Goal: Task Accomplishment & Management: Use online tool/utility

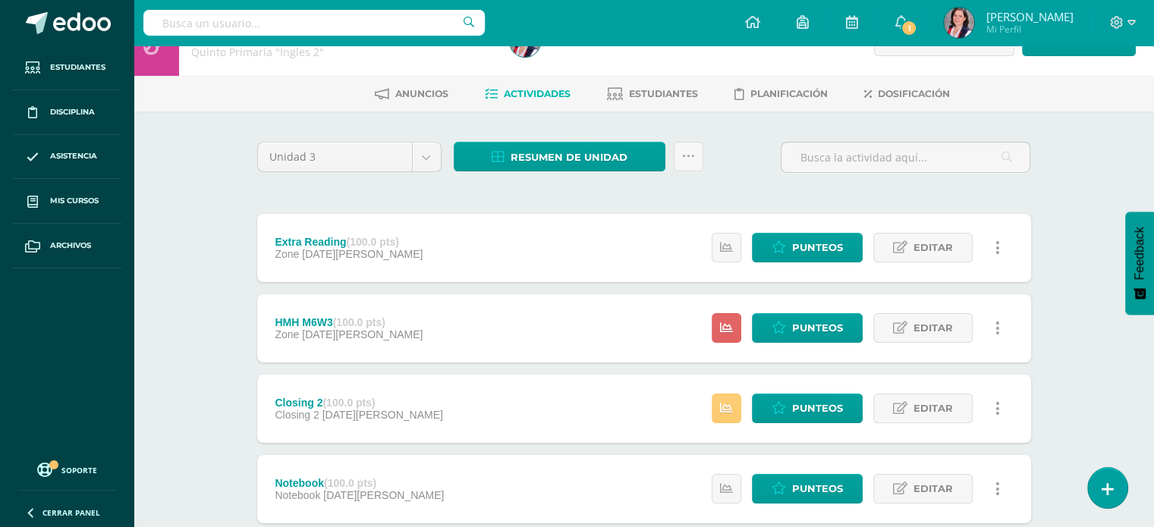
scroll to position [59, 0]
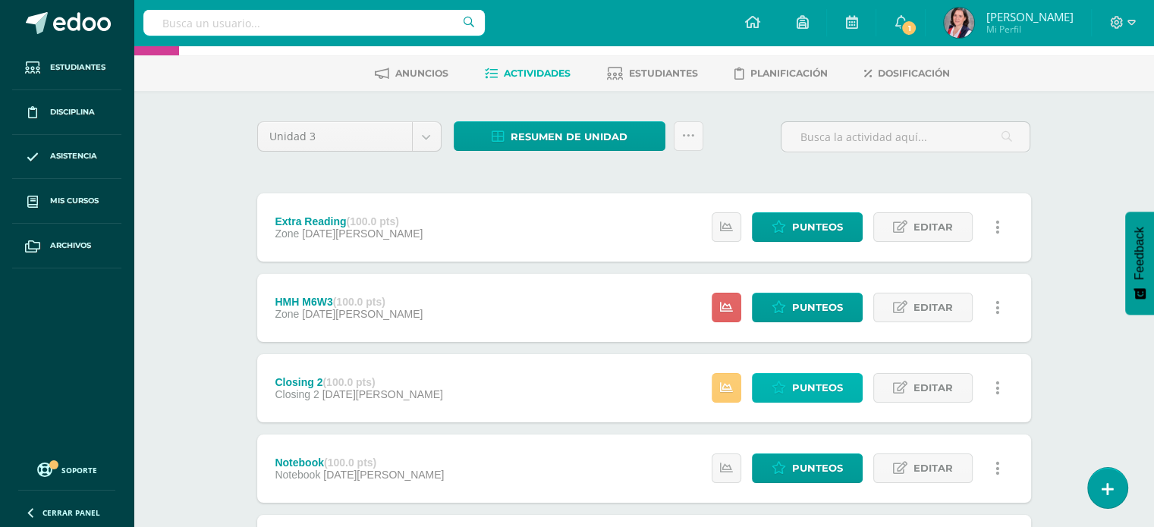
click at [799, 385] on span "Punteos" at bounding box center [817, 388] width 51 height 28
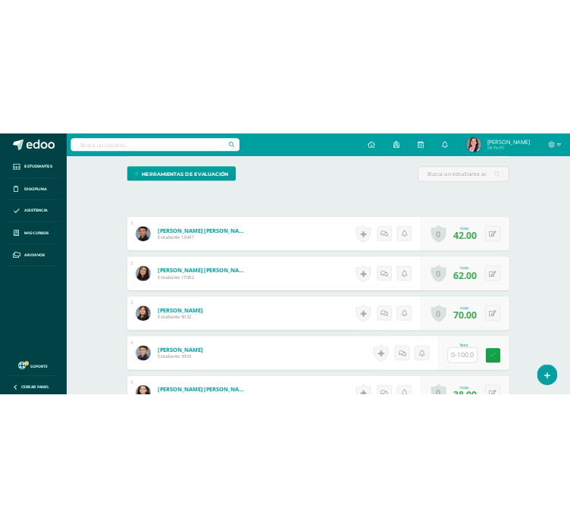
scroll to position [419, 0]
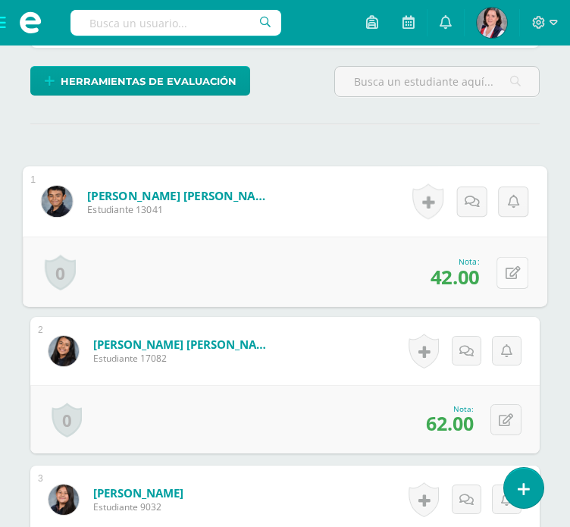
click at [513, 272] on icon at bounding box center [513, 272] width 15 height 13
type input "52"
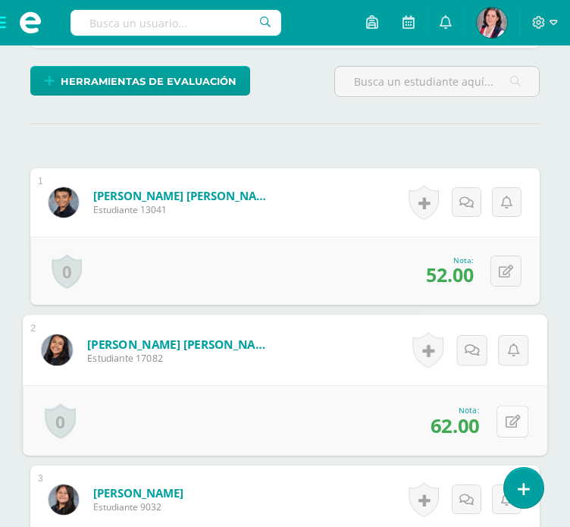
click at [512, 421] on icon at bounding box center [513, 421] width 15 height 13
type input "77"
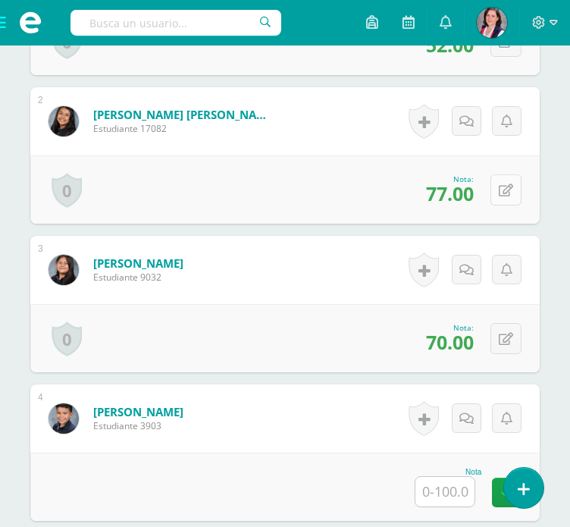
scroll to position [650, 0]
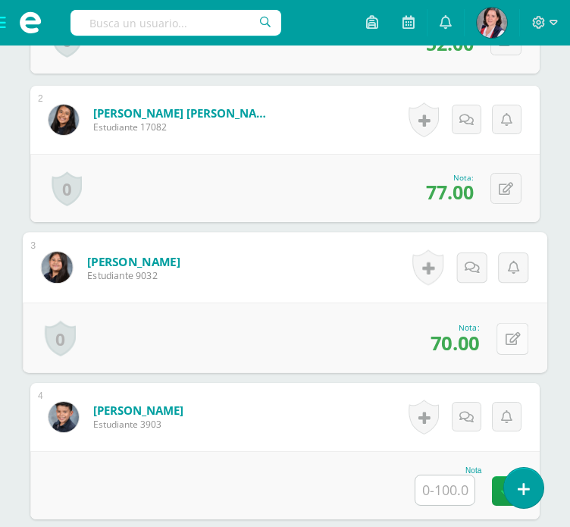
click at [506, 338] on icon at bounding box center [513, 338] width 15 height 13
type input "87"
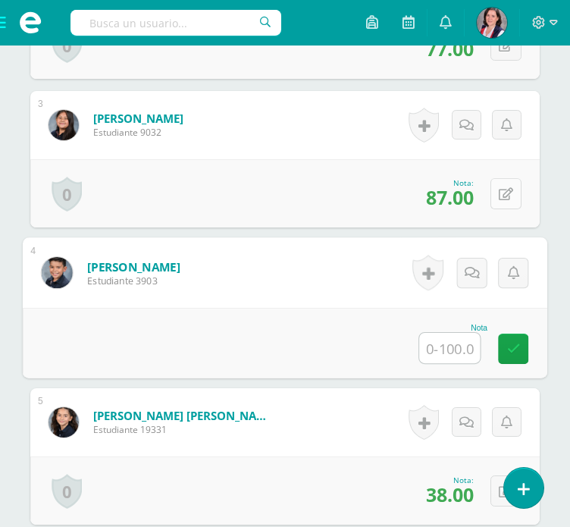
scroll to position [794, 0]
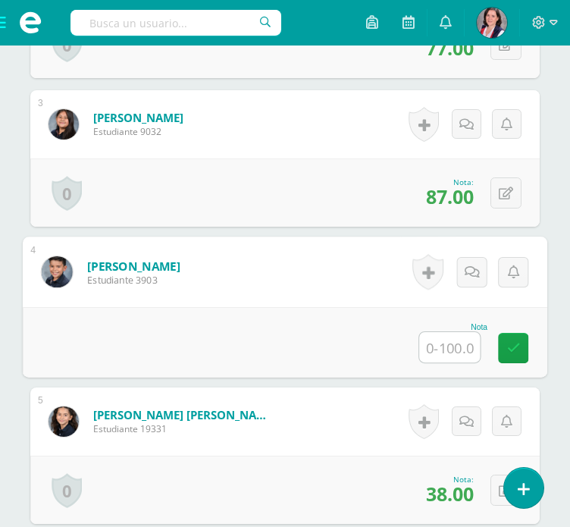
click at [444, 345] on input "text" at bounding box center [449, 347] width 61 height 30
type input "60"
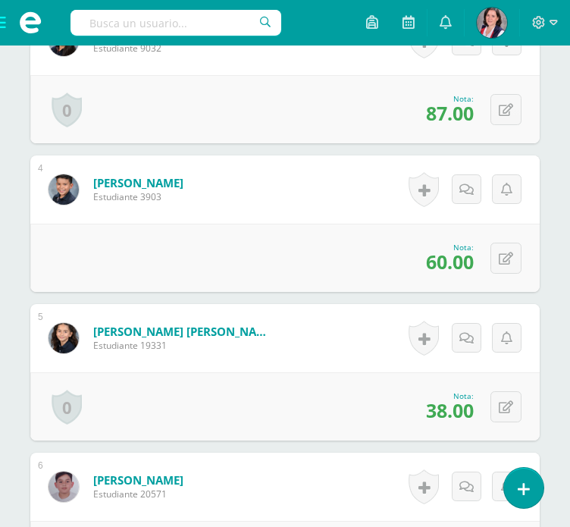
scroll to position [944, 0]
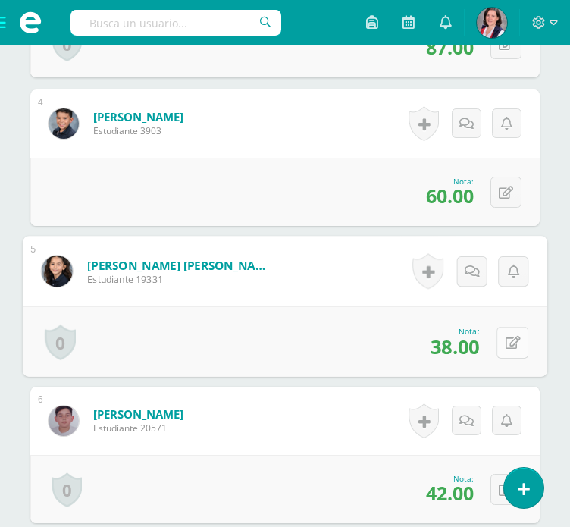
click at [504, 344] on button at bounding box center [513, 342] width 32 height 32
type input "47"
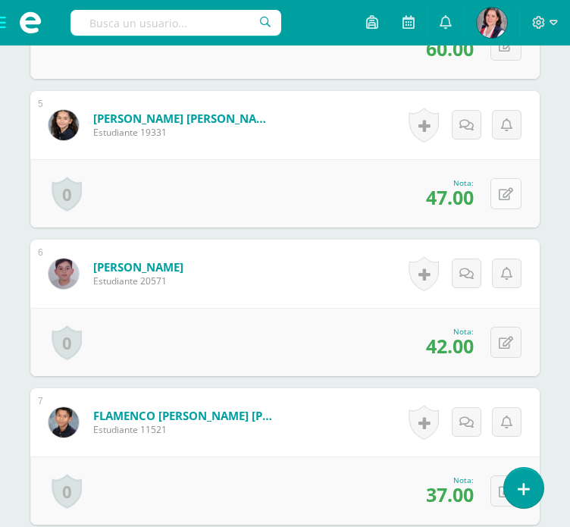
scroll to position [1091, 0]
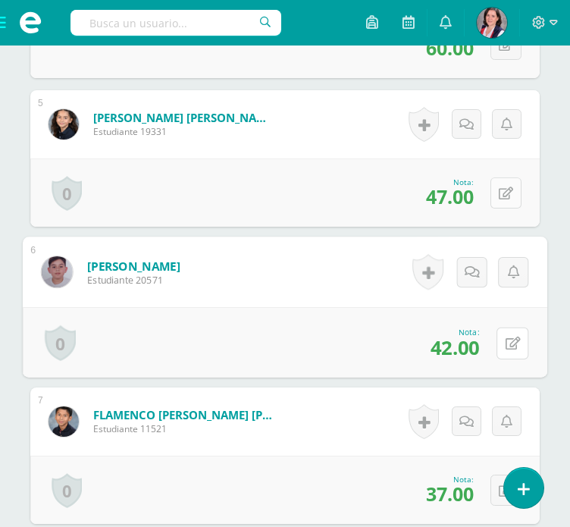
click at [504, 344] on button at bounding box center [513, 343] width 32 height 32
type input "54"
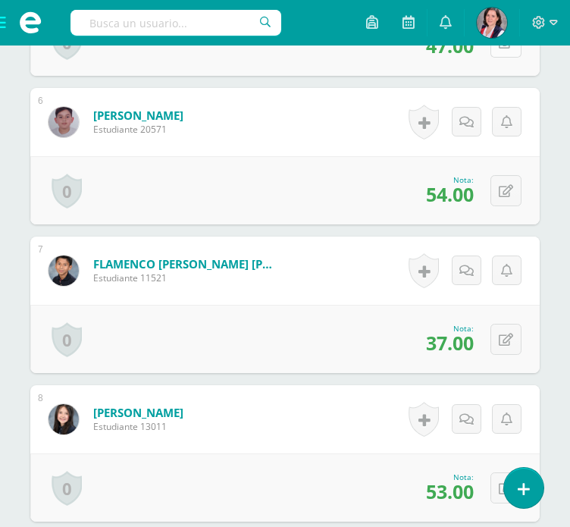
scroll to position [1243, 0]
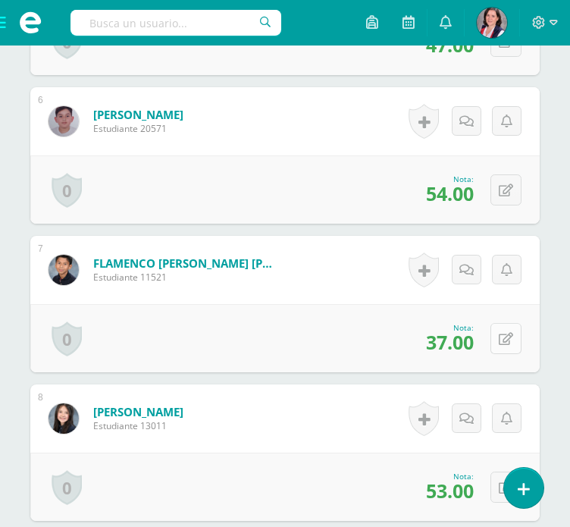
click at [504, 339] on button at bounding box center [506, 338] width 31 height 31
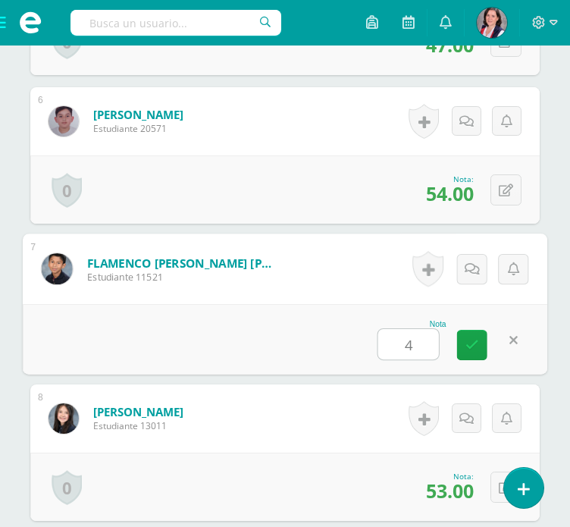
type input "46"
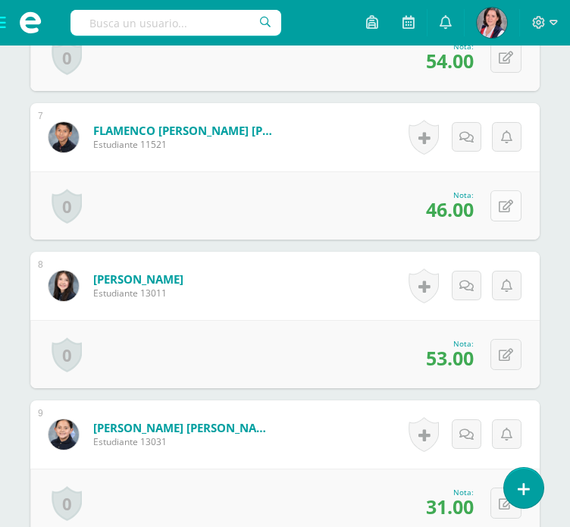
scroll to position [1377, 0]
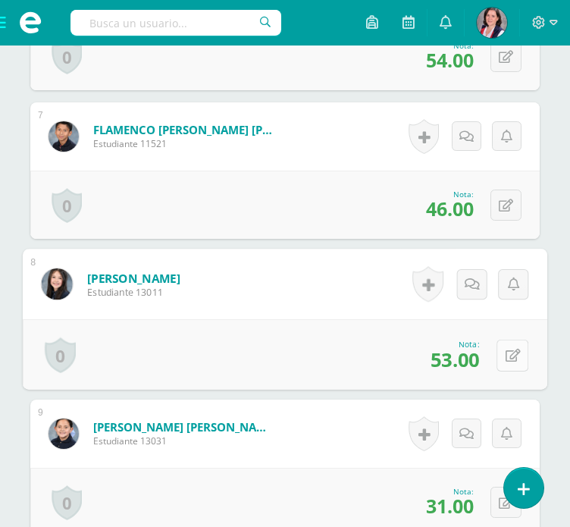
click at [507, 350] on icon at bounding box center [513, 355] width 15 height 13
type input "65"
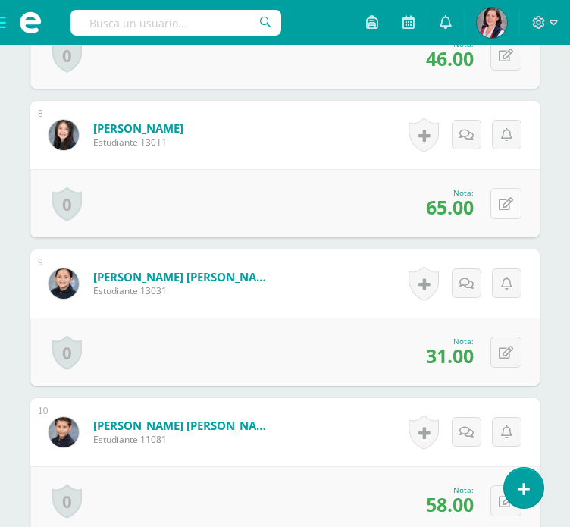
scroll to position [1537, 0]
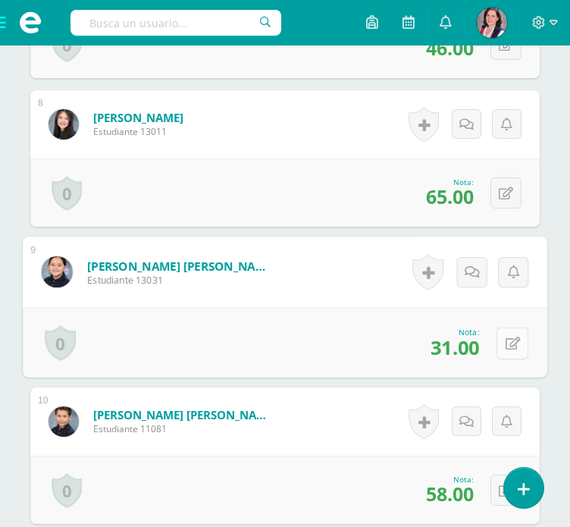
click at [507, 344] on icon at bounding box center [513, 343] width 15 height 13
type input "36"
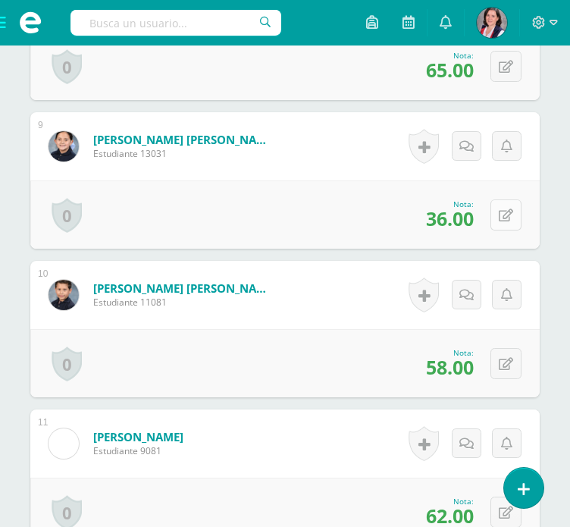
scroll to position [1665, 0]
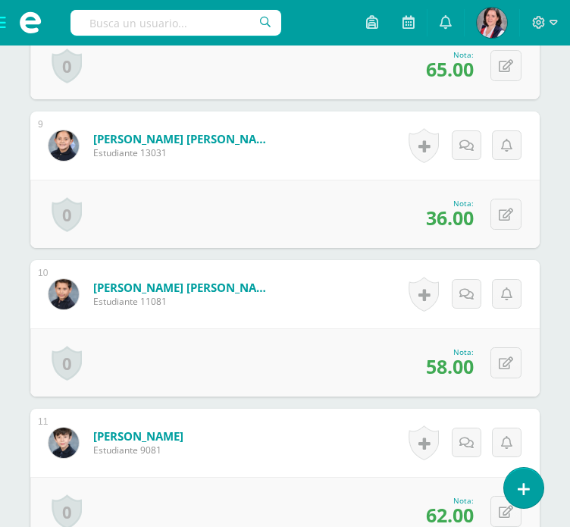
click at [507, 344] on div "0 [GEOGRAPHIC_DATA] Logros obtenidos Aún no hay logros agregados Nota: 58.00" at bounding box center [285, 362] width 510 height 68
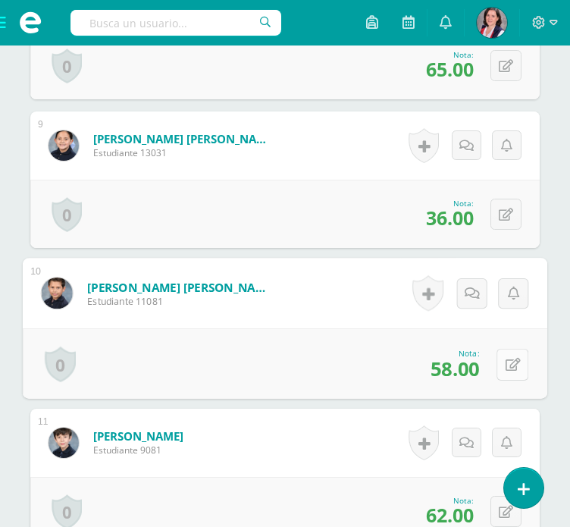
click at [512, 364] on icon at bounding box center [513, 364] width 15 height 13
type input "71"
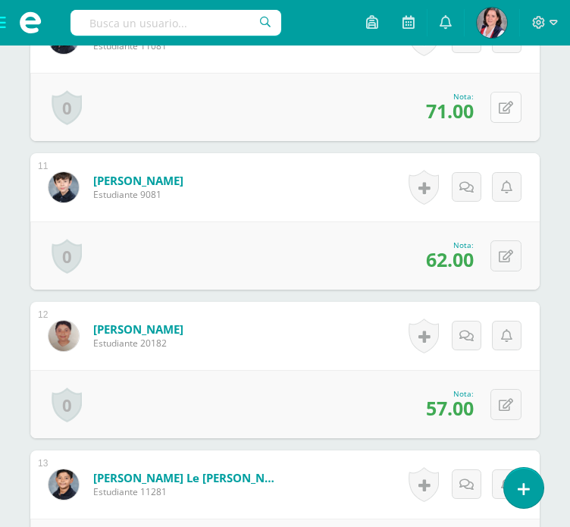
scroll to position [1943, 0]
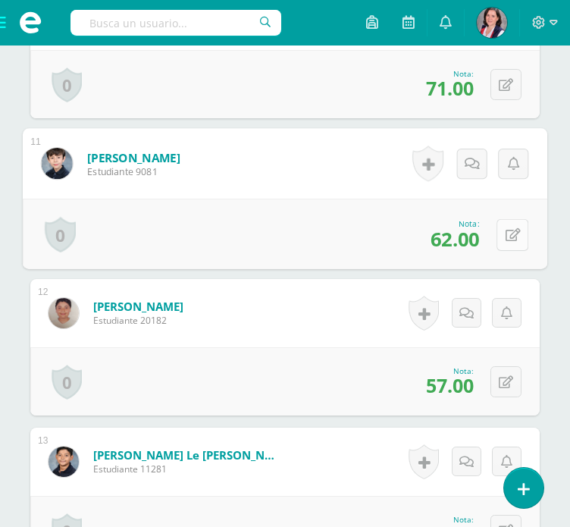
click at [513, 240] on button at bounding box center [513, 234] width 32 height 32
click at [510, 228] on icon at bounding box center [513, 234] width 15 height 13
type input "74"
click at [474, 242] on icon at bounding box center [473, 239] width 14 height 13
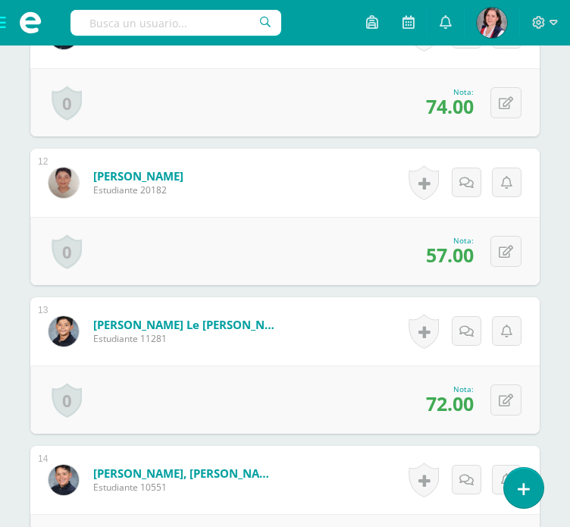
scroll to position [2086, 0]
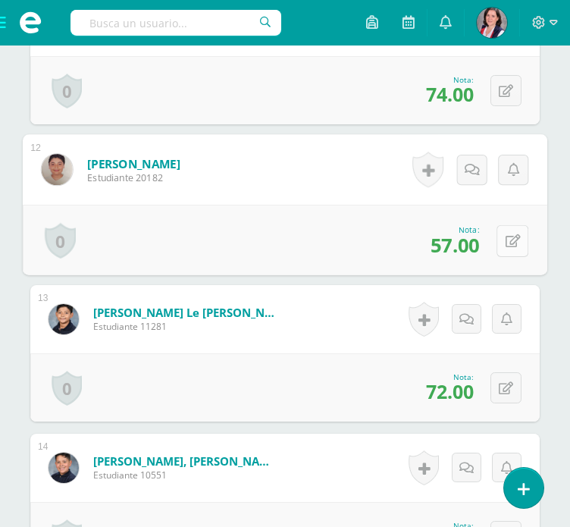
click at [502, 242] on button at bounding box center [513, 241] width 32 height 32
type input "79"
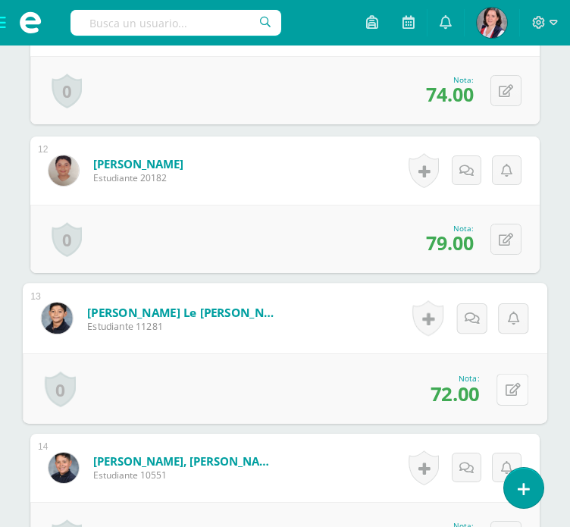
click at [511, 385] on icon at bounding box center [513, 389] width 15 height 13
type input "89"
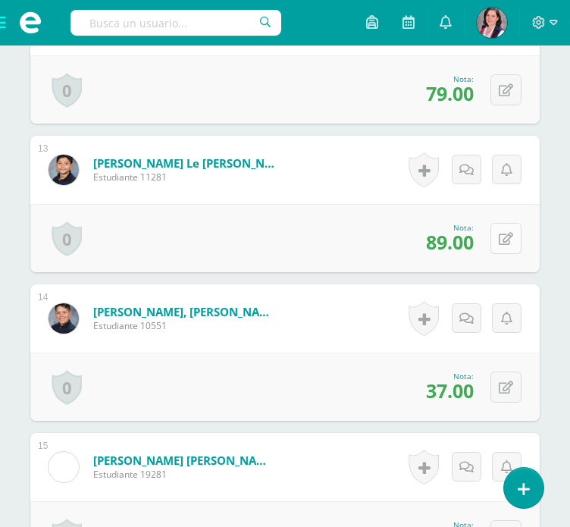
scroll to position [2234, 0]
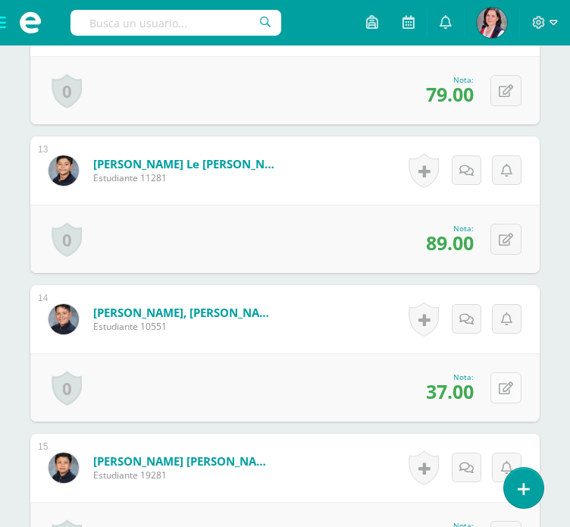
click at [512, 397] on button at bounding box center [506, 387] width 31 height 31
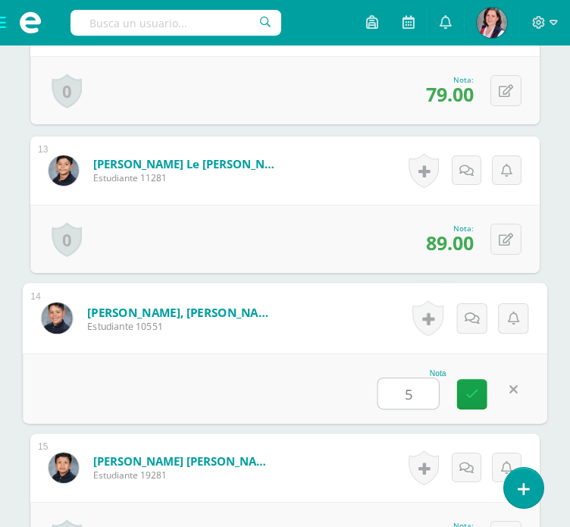
type input "50"
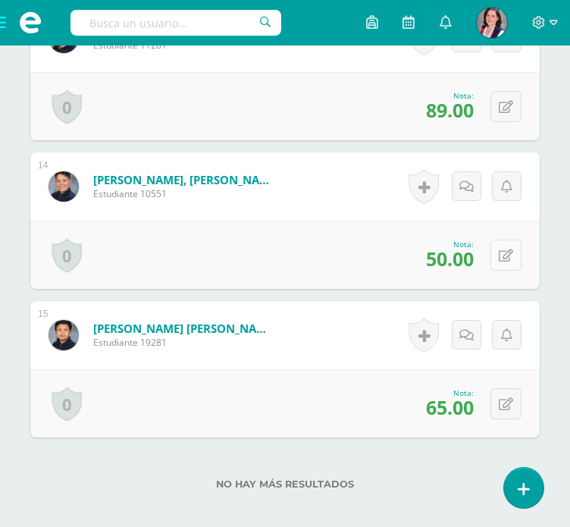
scroll to position [2368, 0]
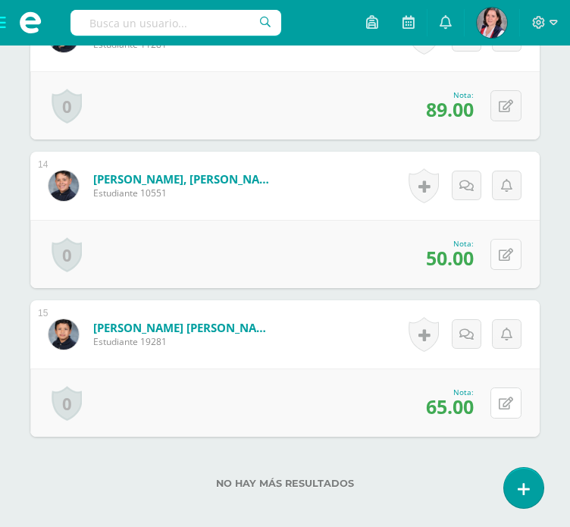
click at [512, 397] on icon at bounding box center [506, 403] width 14 height 13
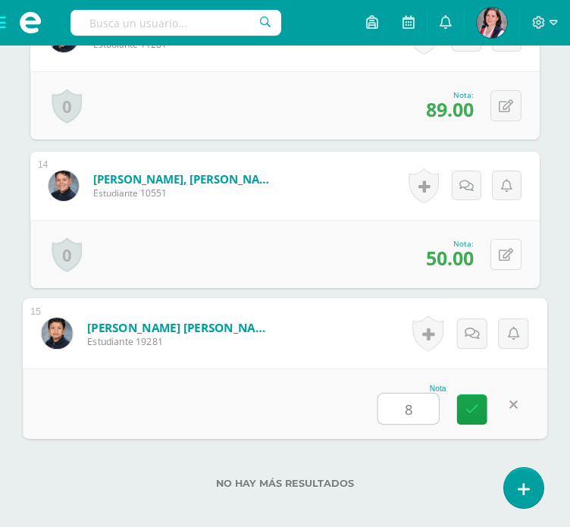
type input "80"
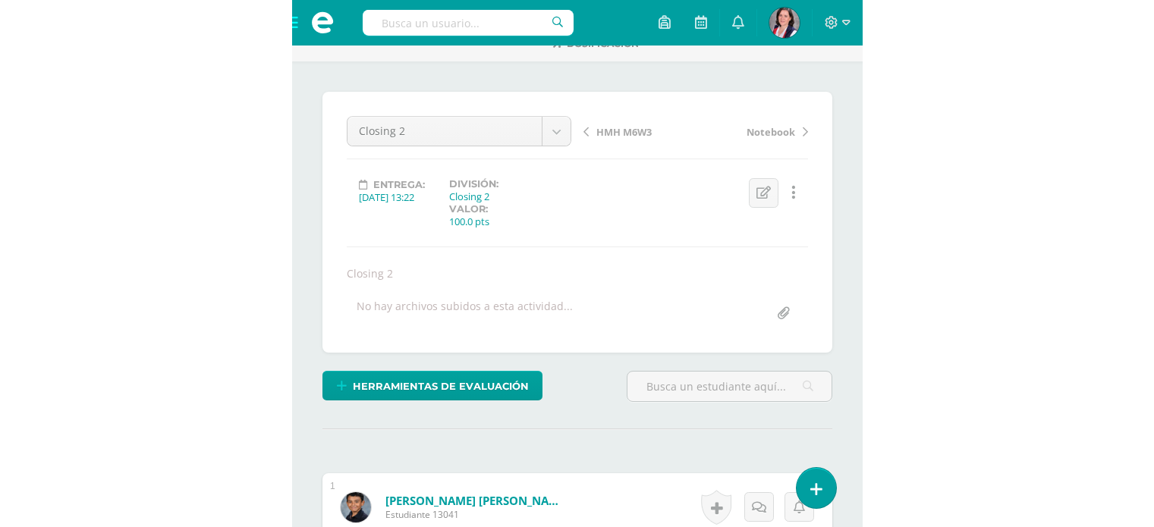
scroll to position [0, 0]
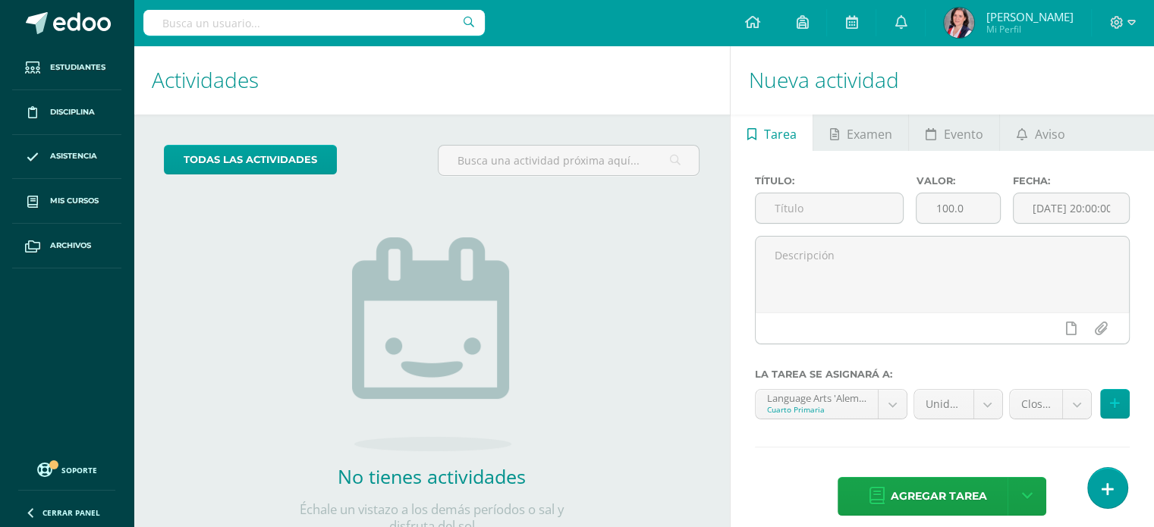
click at [705, 121] on div "todas las Actividades No tienes actividades Échale un vistazo a los demás perío…" at bounding box center [431, 349] width 596 height 469
